Goal: Check status: Check status

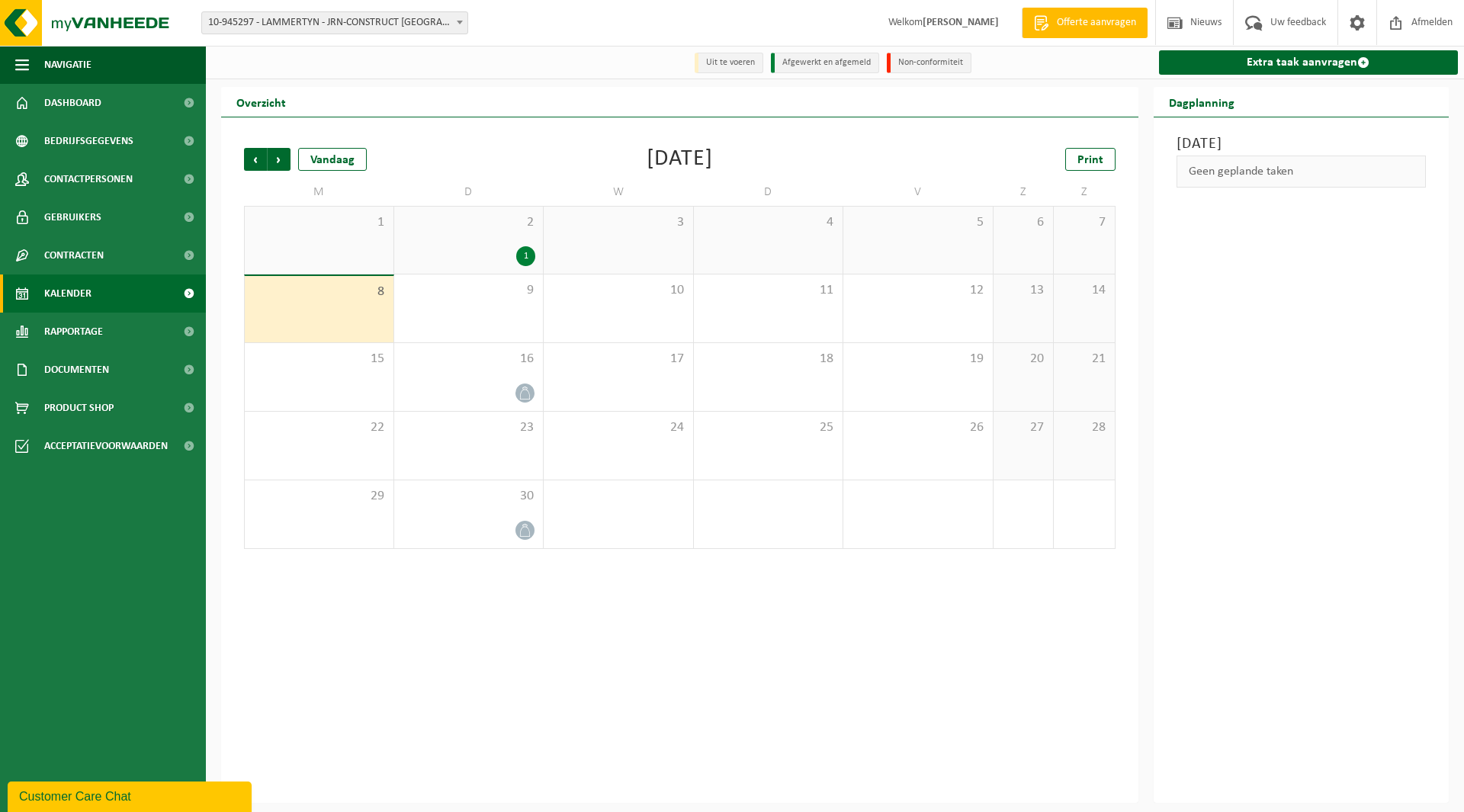
click at [311, 26] on span "10-945297 - LAMMERTYN - JRN-CONSTRUCT [GEOGRAPHIC_DATA] [GEOGRAPHIC_DATA] - [GE…" at bounding box center [334, 22] width 265 height 21
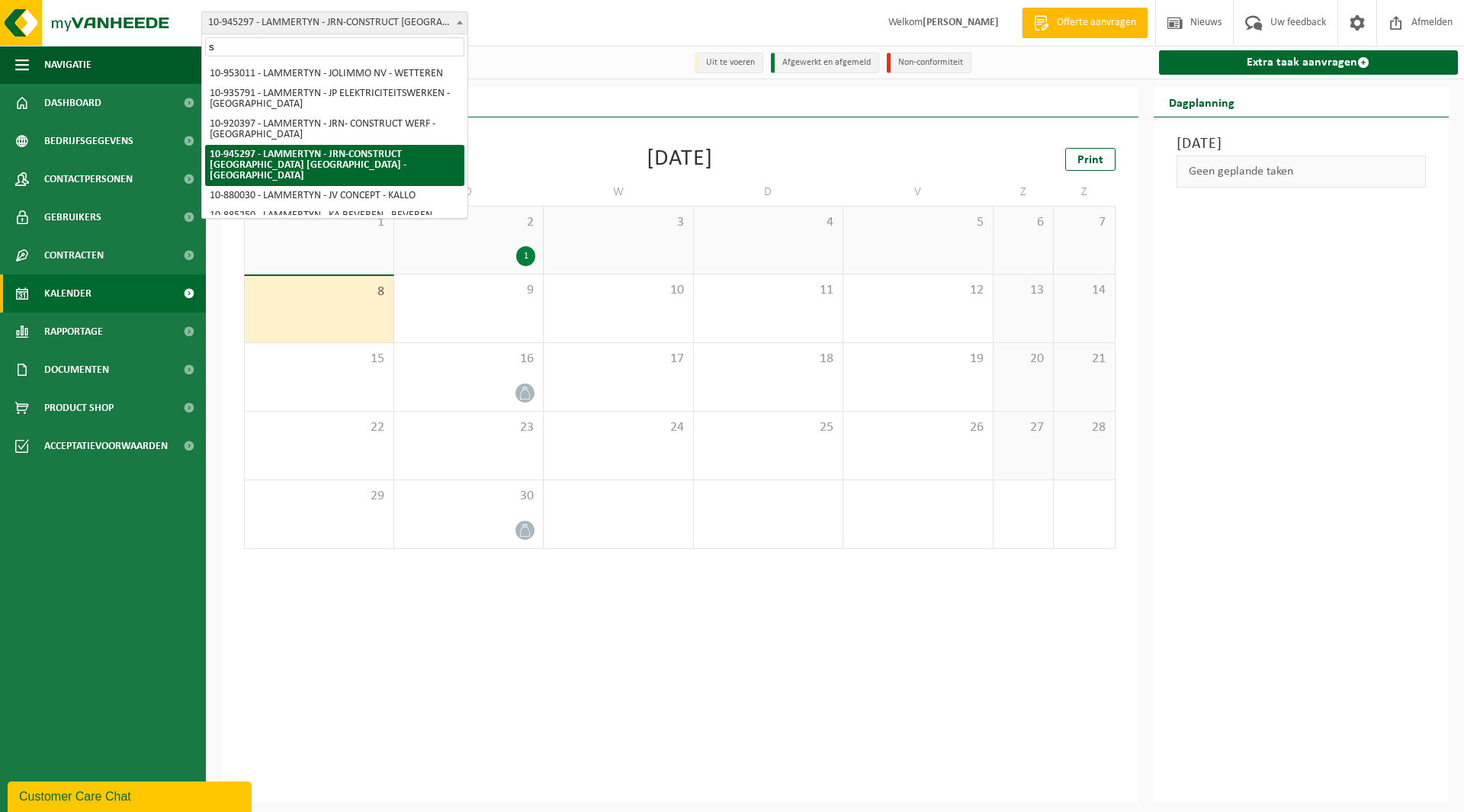
scroll to position [2554, 0]
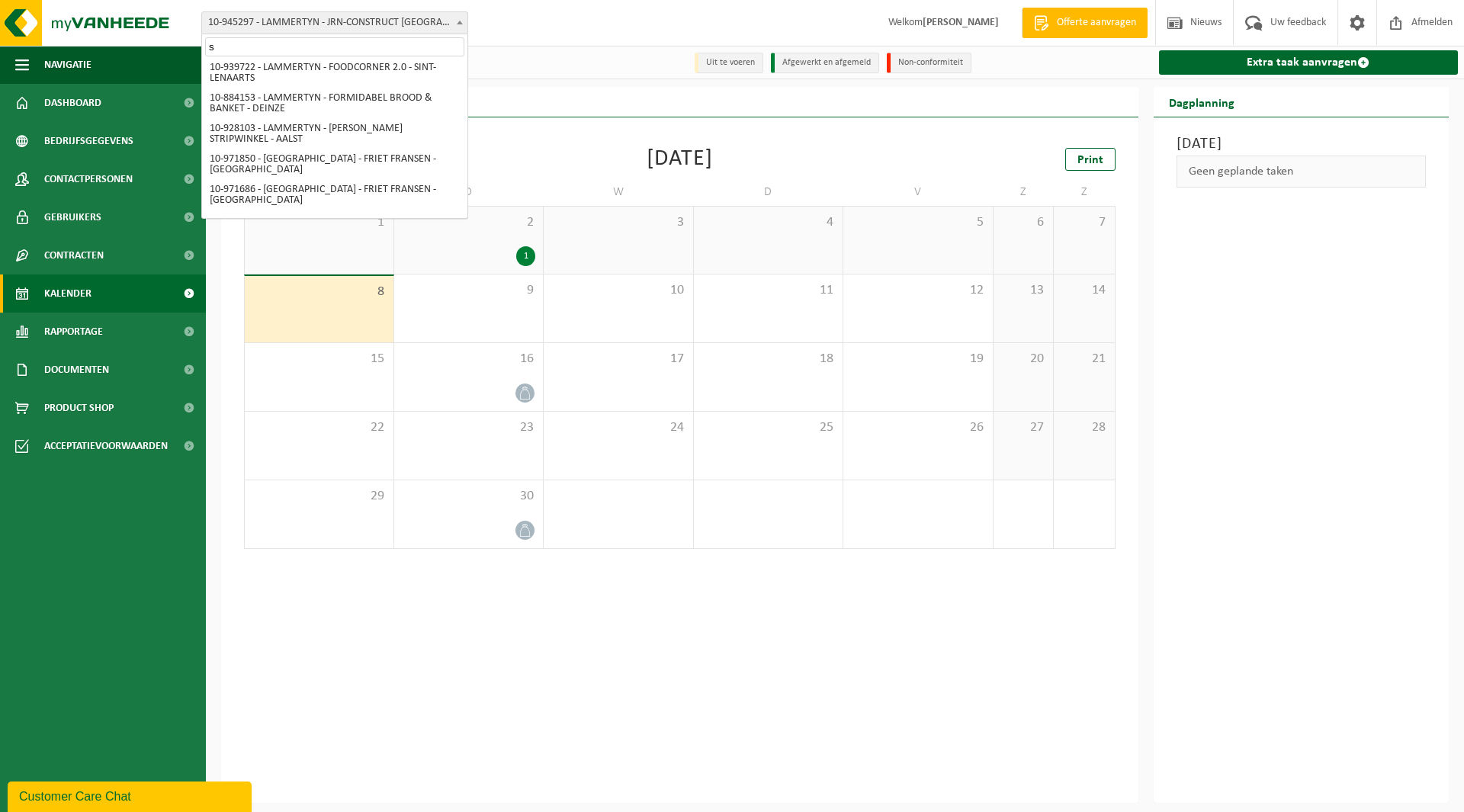
type input "sc"
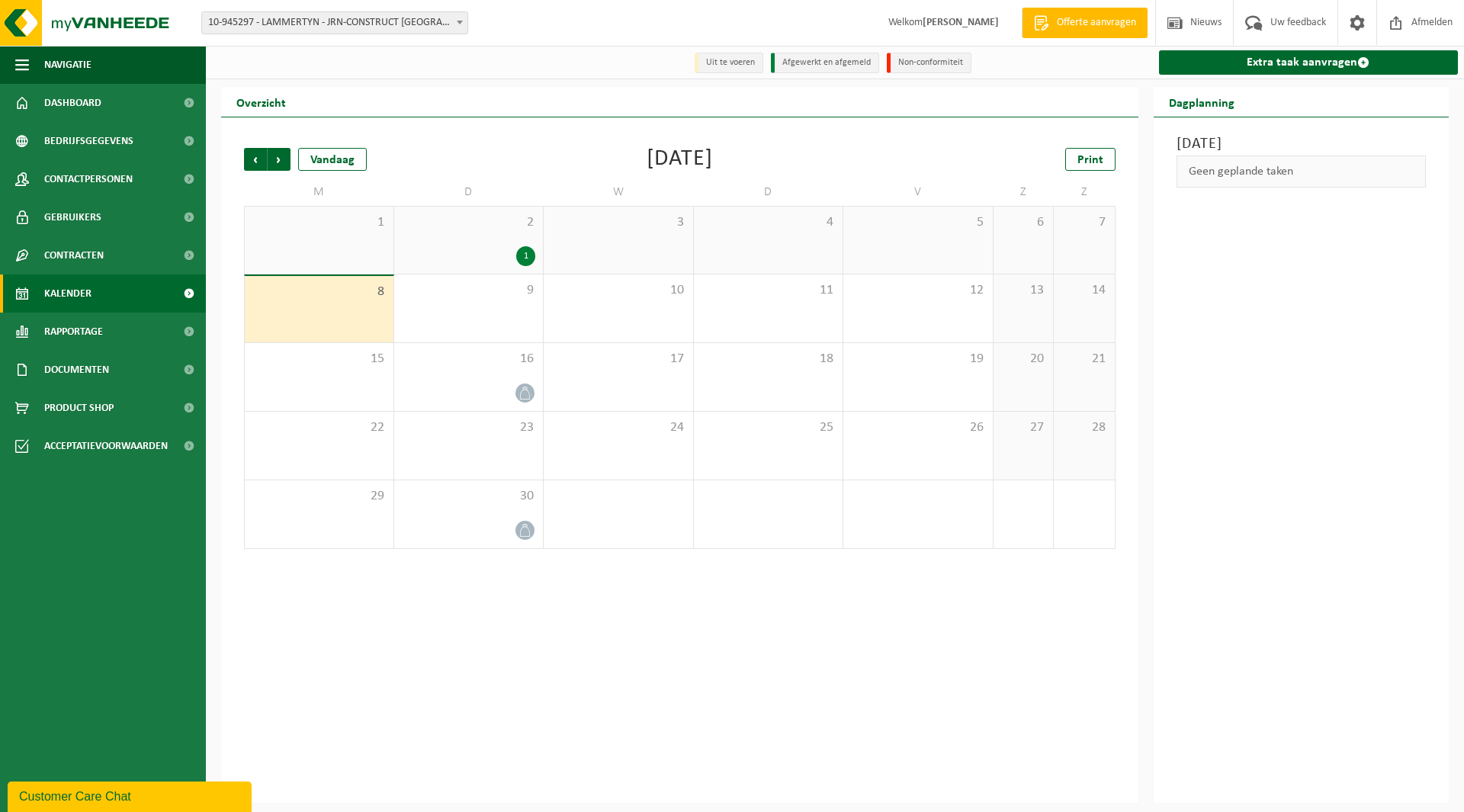
click at [314, 25] on span "10-945297 - LAMMERTYN - JRN-CONSTRUCT [GEOGRAPHIC_DATA] [GEOGRAPHIC_DATA] - [GE…" at bounding box center [334, 22] width 265 height 21
type input "scar"
click at [323, 61] on span "10-857605 - LAMMERTYN - SCARPRO - AALTER" at bounding box center [334, 72] width 265 height 26
select select "99011"
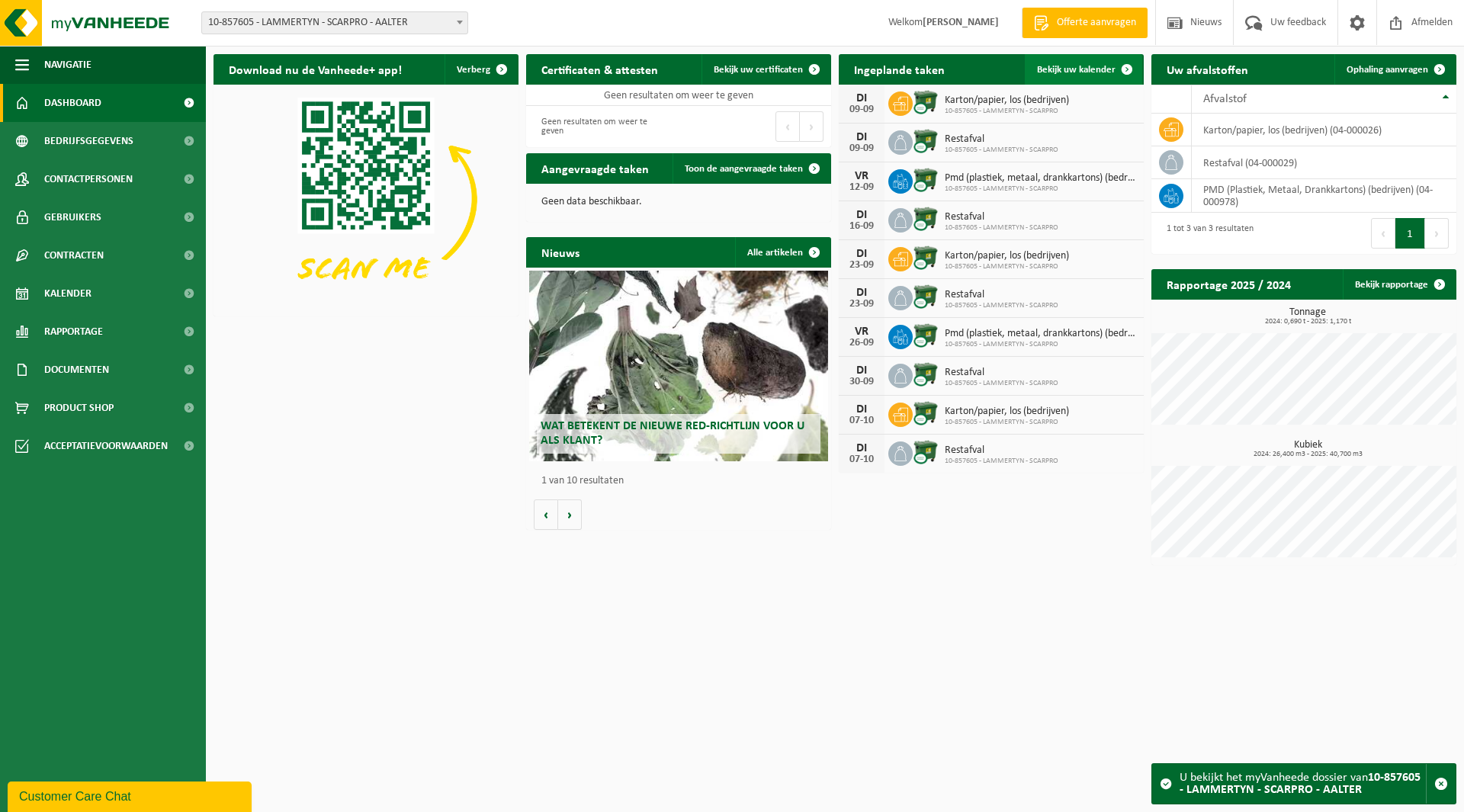
click at [1053, 70] on span "Bekijk uw kalender" at bounding box center [1077, 69] width 79 height 10
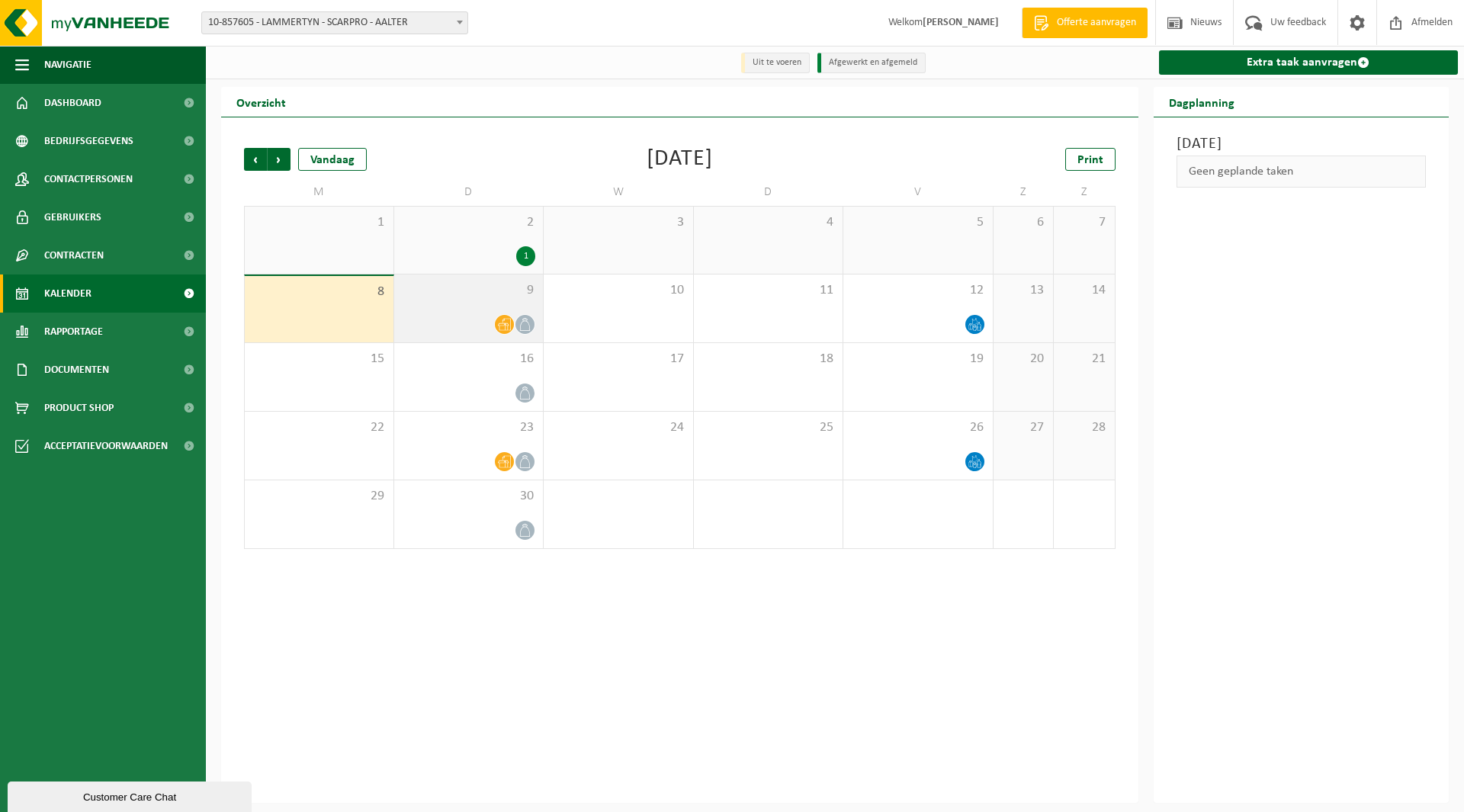
click at [451, 310] on div "9" at bounding box center [469, 308] width 149 height 68
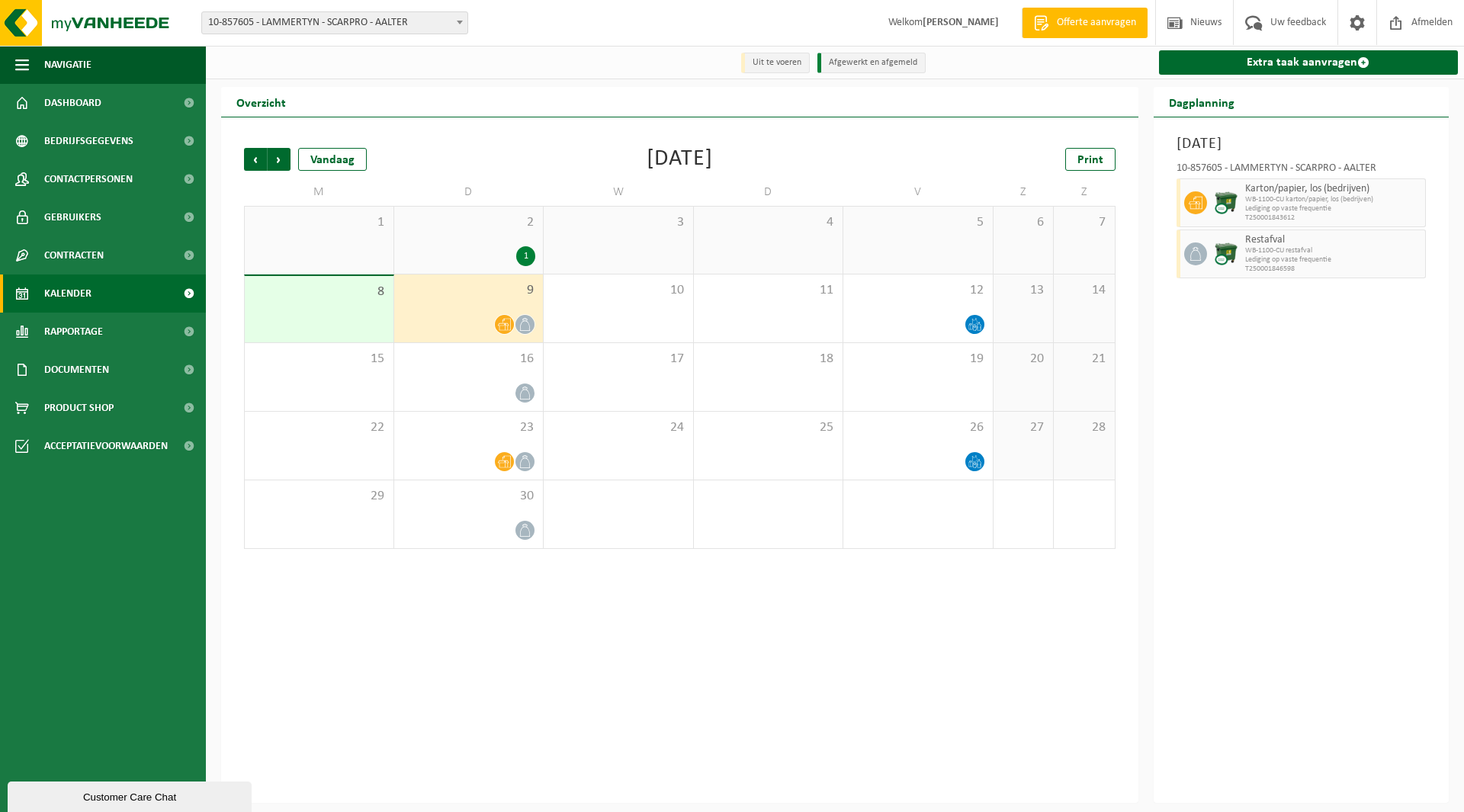
click at [309, 17] on span "10-857605 - LAMMERTYN - SCARPRO - AALTER" at bounding box center [334, 22] width 265 height 21
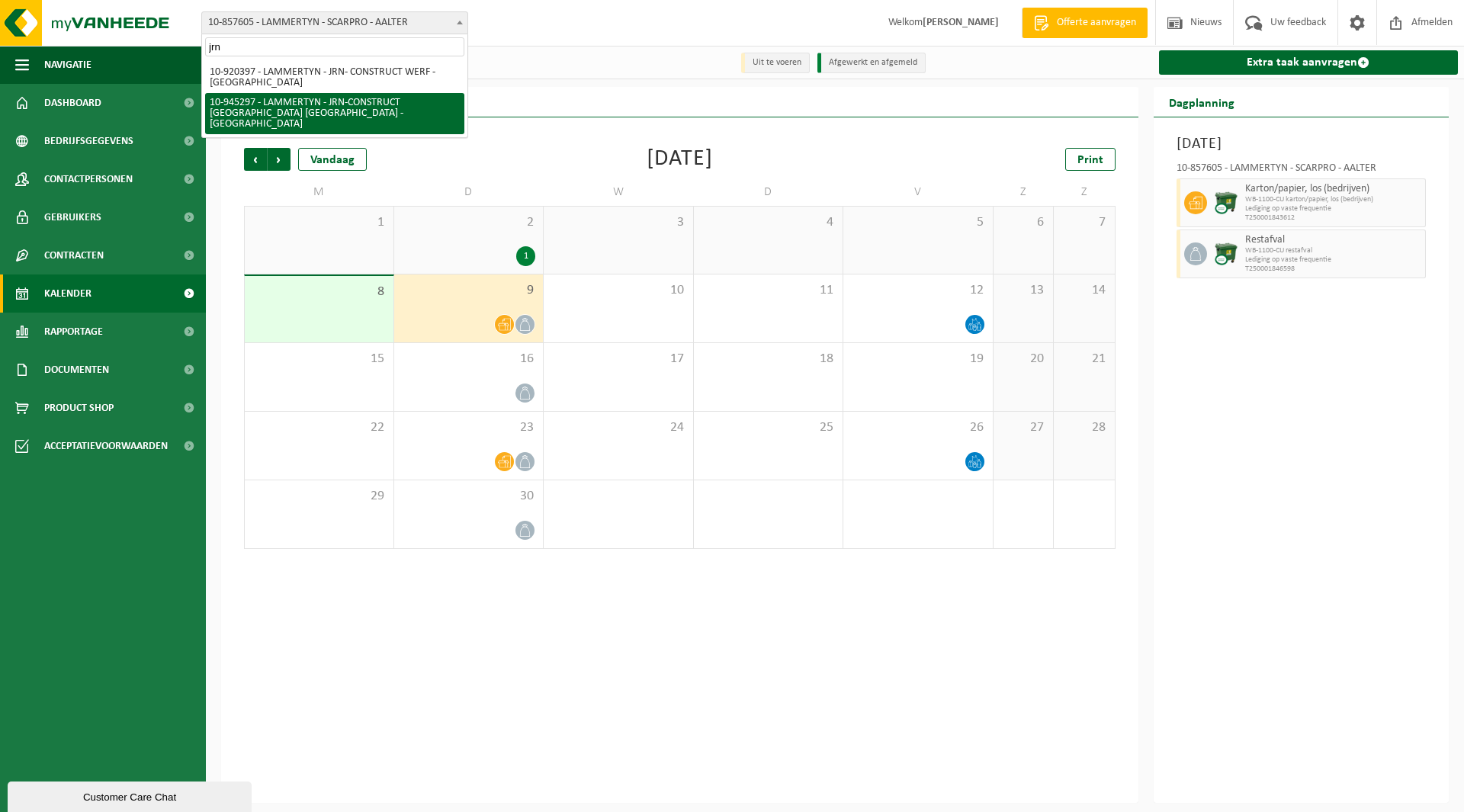
type input "jrn"
select select "141169"
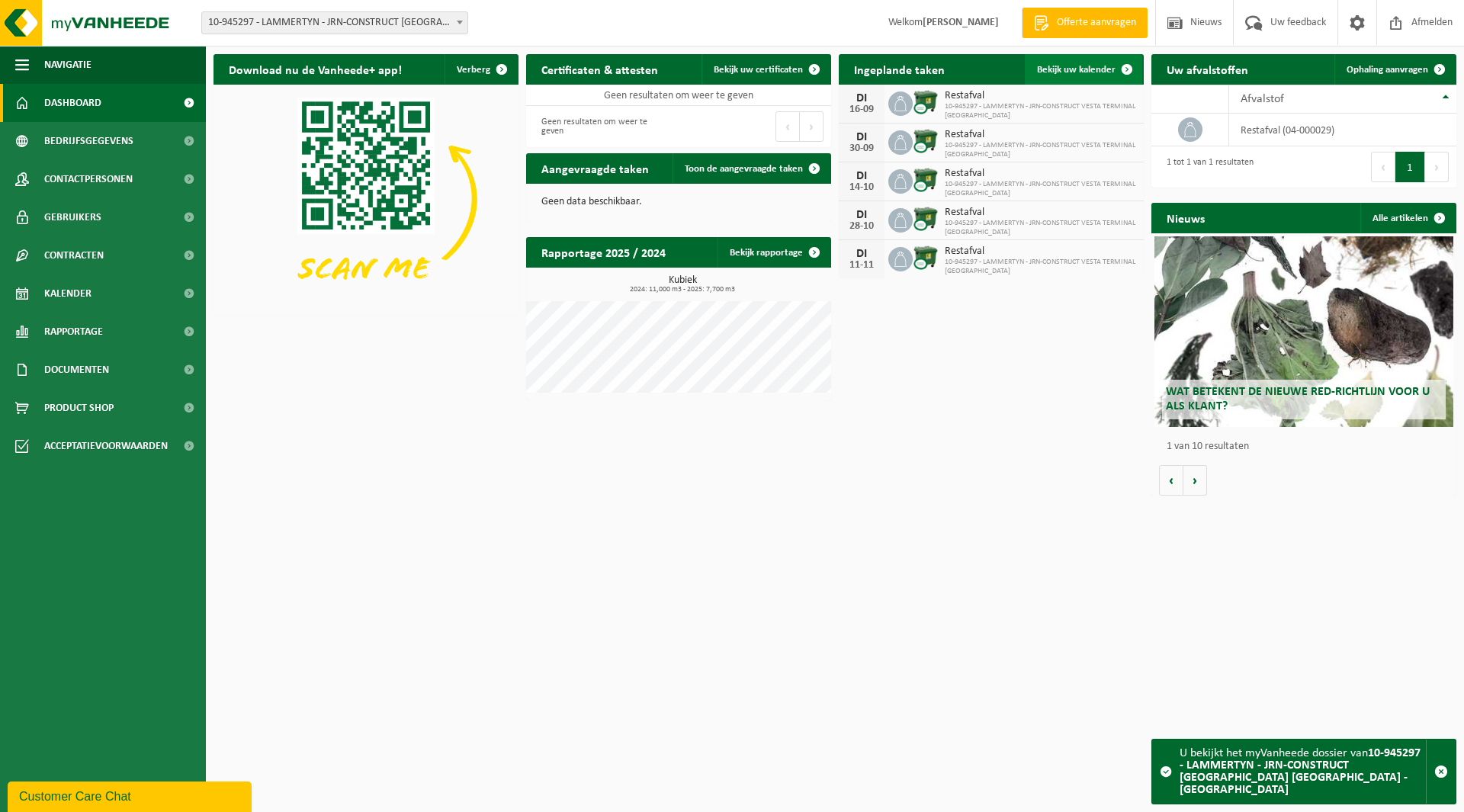
click at [1071, 69] on span "Bekijk uw kalender" at bounding box center [1077, 69] width 79 height 10
